Goal: Task Accomplishment & Management: Use online tool/utility

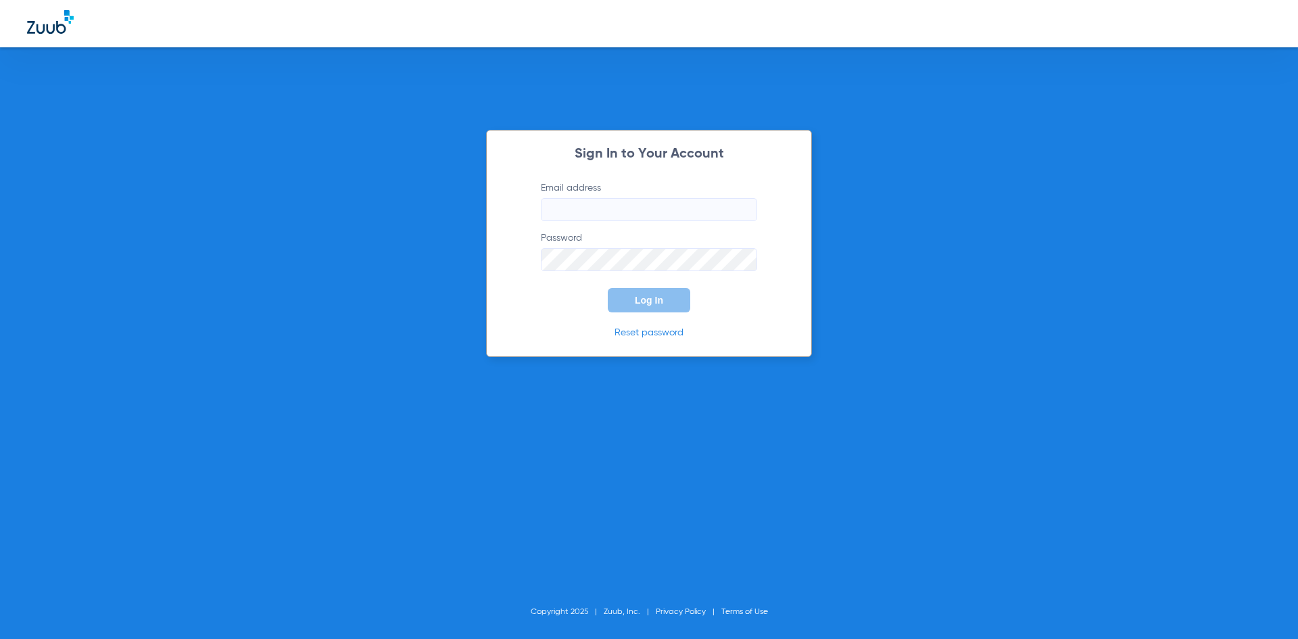
type input "[EMAIL_ADDRESS][DOMAIN_NAME]"
click at [641, 300] on span "Log In" at bounding box center [649, 300] width 28 height 11
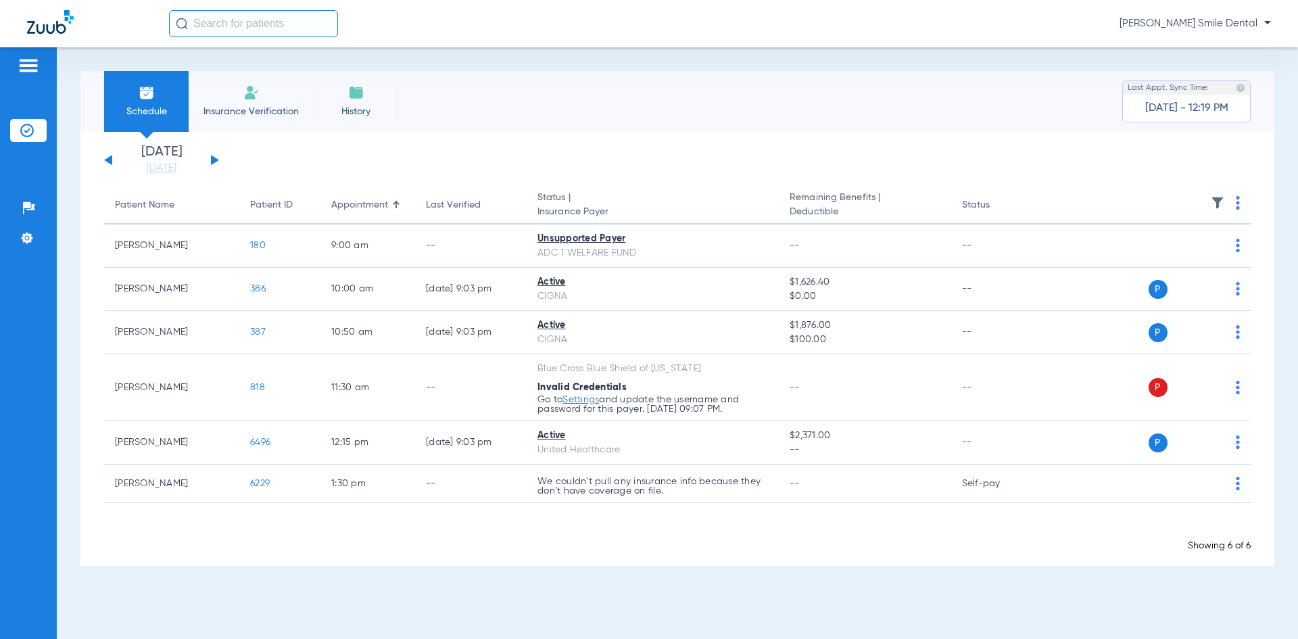
click at [403, 126] on div "Schedule Insurance Verification History Last Appt. Sync Time: [DATE] - 12:19 PM" at bounding box center [677, 101] width 1194 height 61
click at [249, 96] on img at bounding box center [251, 92] width 16 height 16
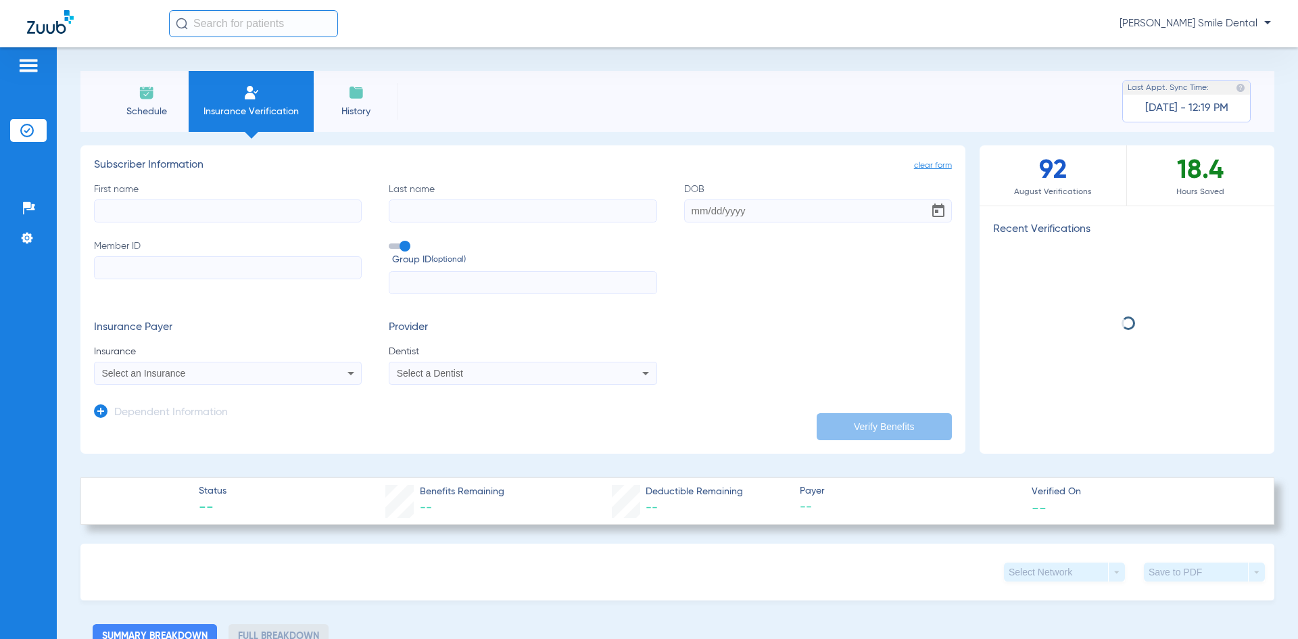
click at [141, 114] on span "Schedule" at bounding box center [146, 112] width 64 height 14
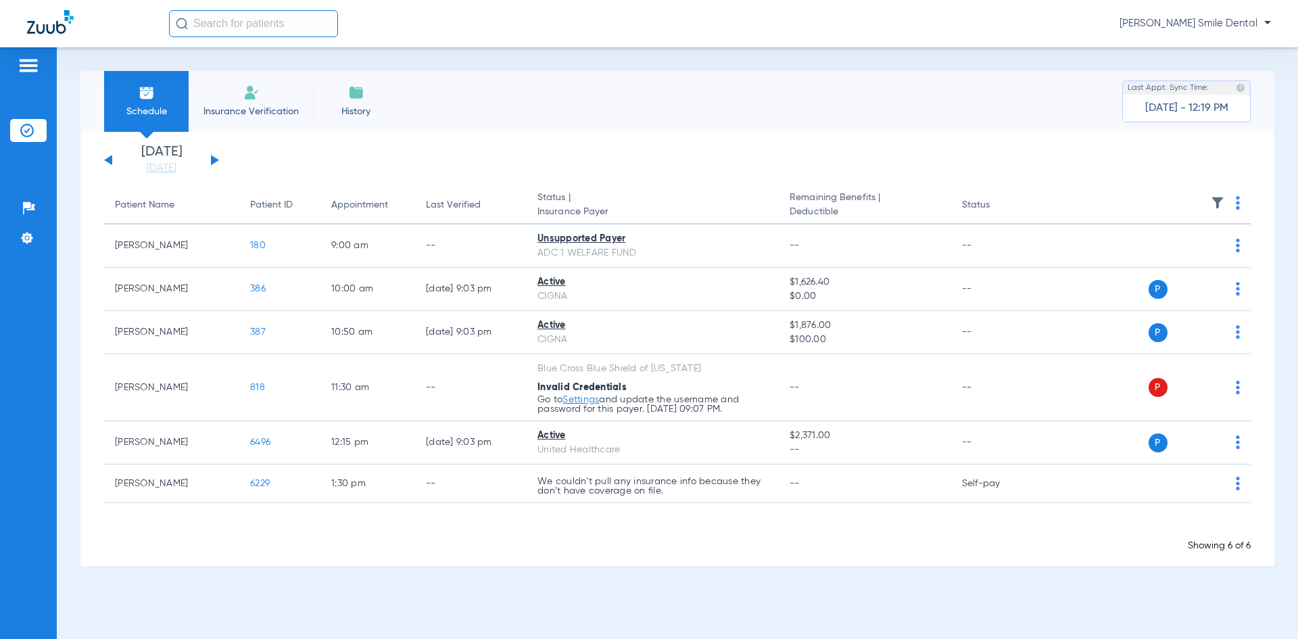
click at [205, 157] on div "[DATE] [DATE] [DATE] [DATE] [DATE] [DATE] [DATE] [DATE] [DATE] [DATE] [DATE] [D…" at bounding box center [161, 160] width 115 height 30
click at [214, 160] on button at bounding box center [215, 160] width 8 height 10
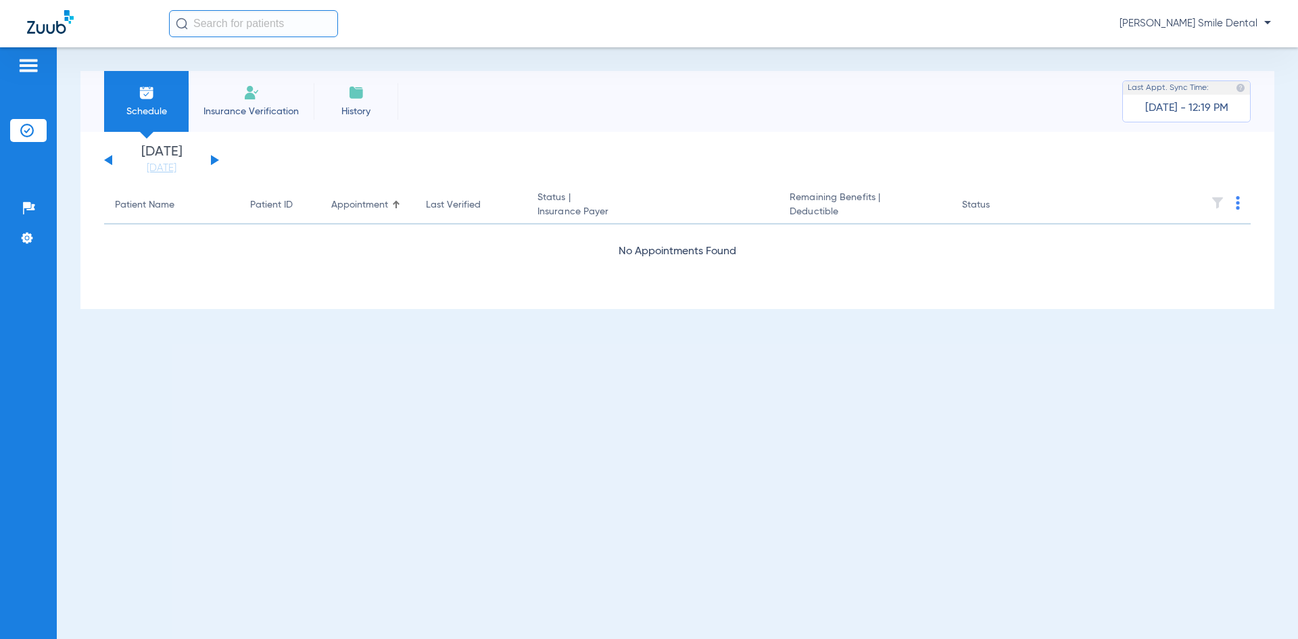
click at [214, 160] on button at bounding box center [215, 160] width 8 height 10
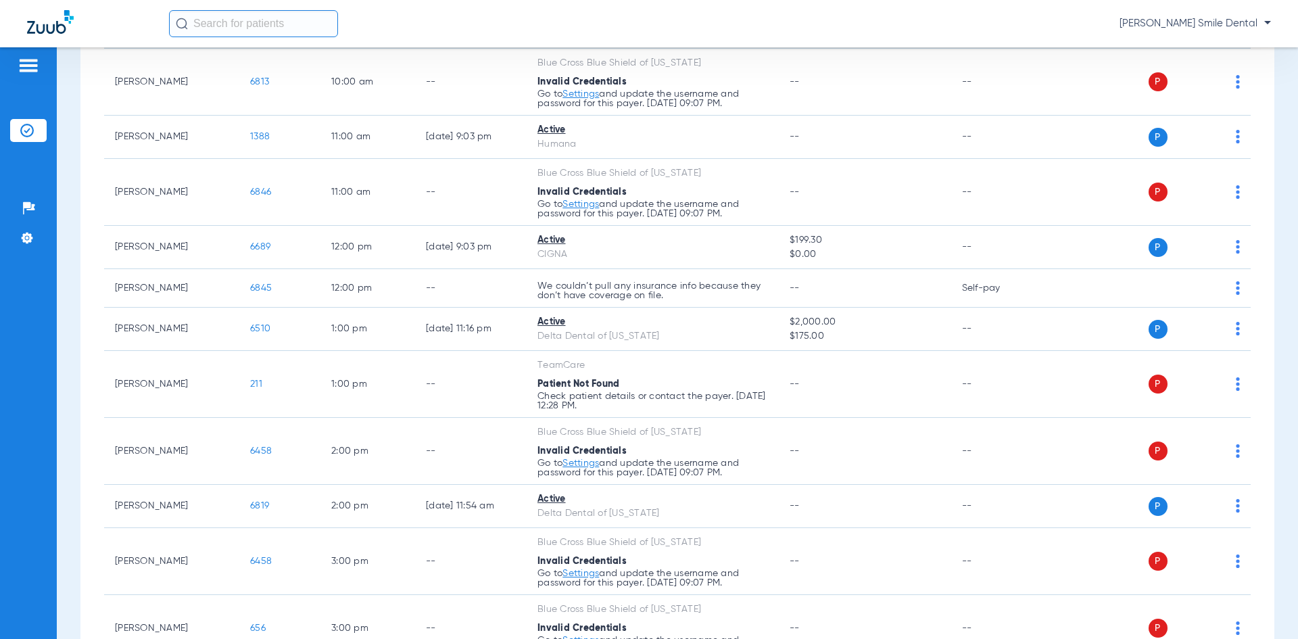
scroll to position [473, 0]
